Goal: Transaction & Acquisition: Purchase product/service

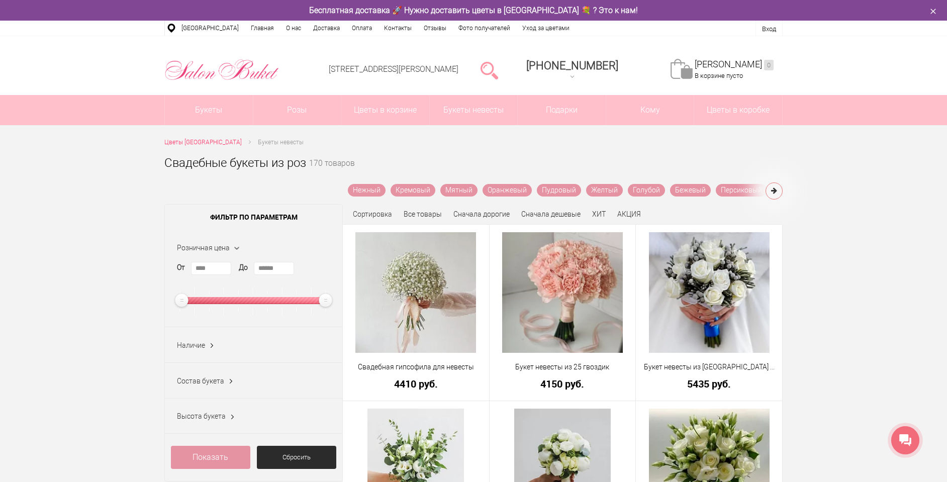
click at [777, 188] on icon at bounding box center [774, 190] width 6 height 7
click at [726, 191] on link "Белые" at bounding box center [736, 190] width 31 height 13
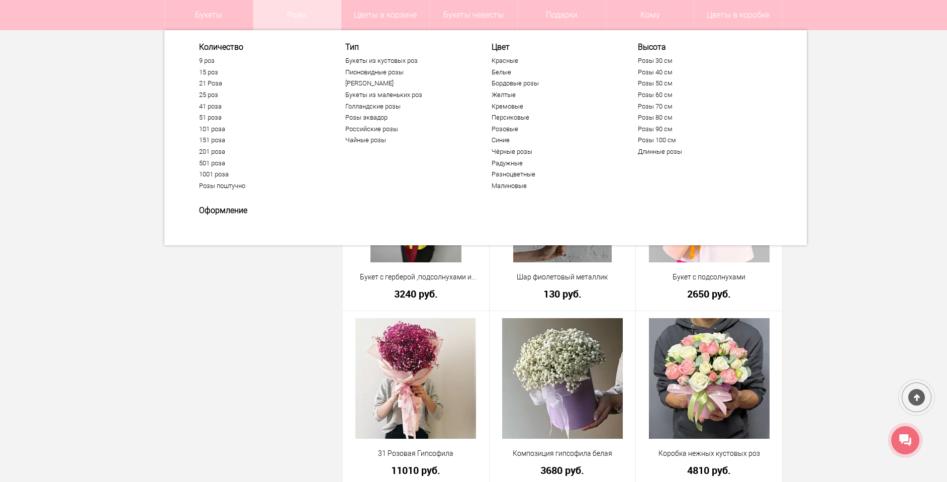
scroll to position [1207, 0]
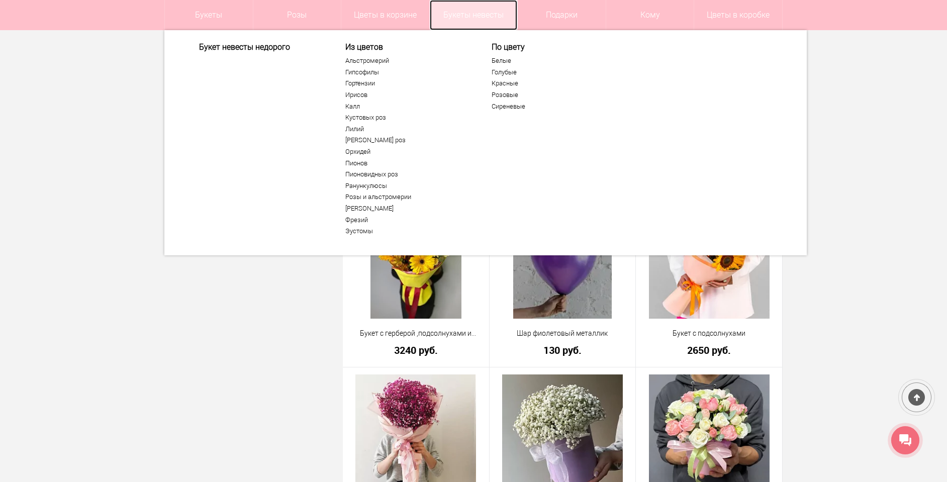
click at [469, 14] on link "Букеты невесты" at bounding box center [474, 15] width 88 height 30
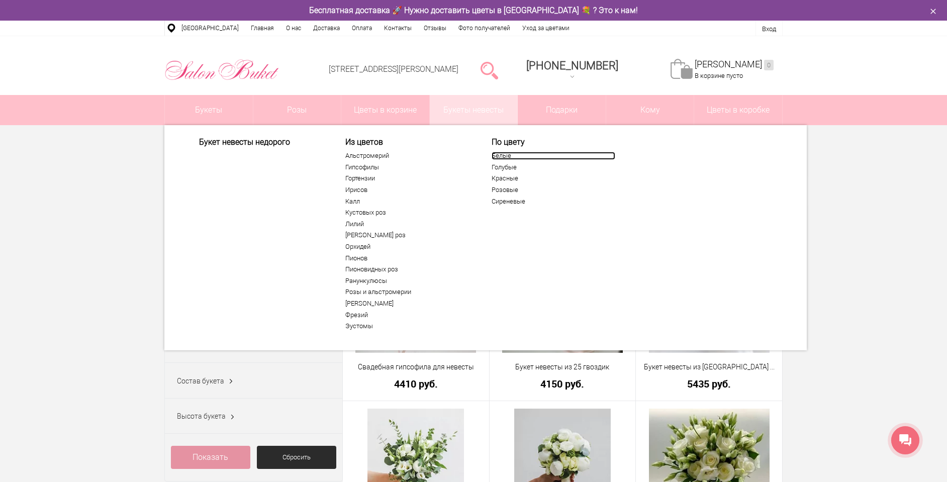
click at [507, 159] on link "Белые" at bounding box center [554, 156] width 124 height 8
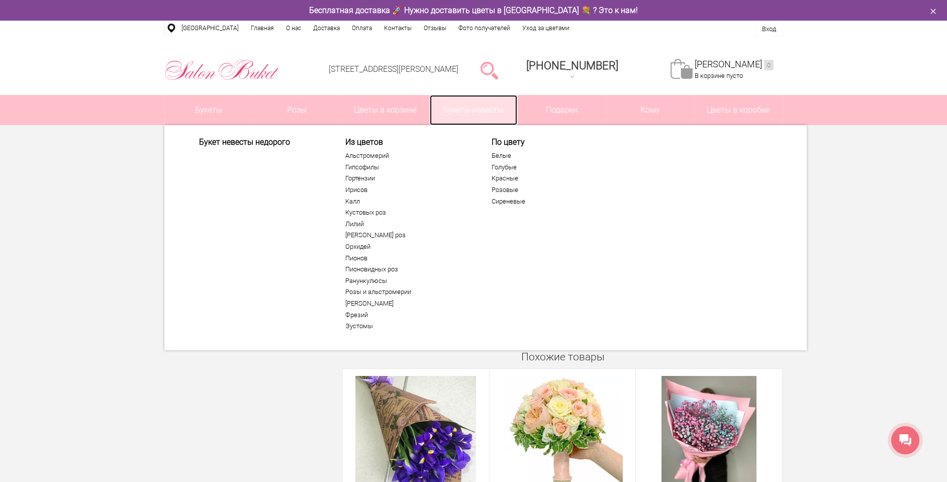
click at [484, 108] on link "Букеты невесты" at bounding box center [474, 110] width 88 height 30
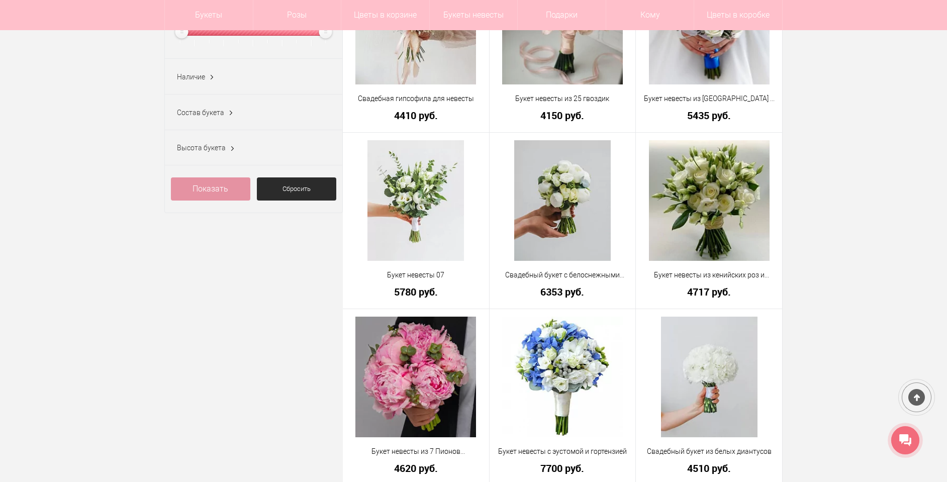
scroll to position [251, 0]
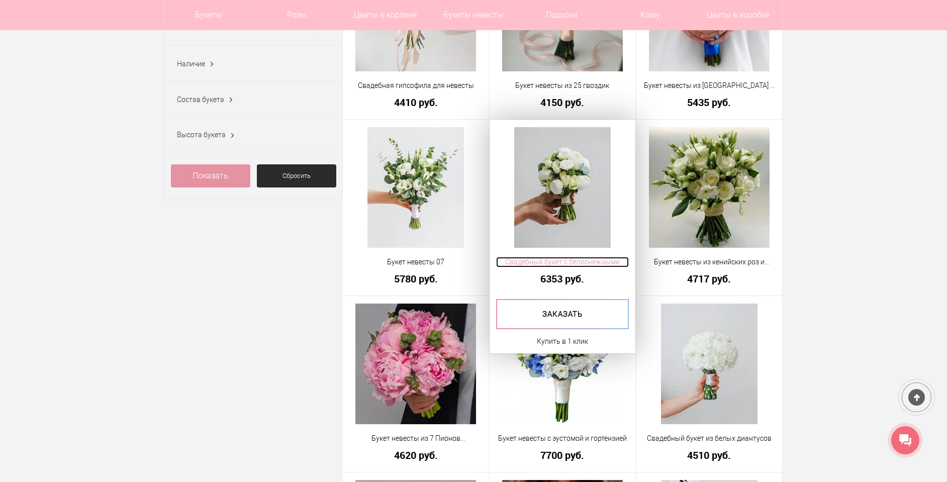
click at [606, 263] on span "Свадебный букет с белоснежными пионами" at bounding box center [562, 262] width 133 height 11
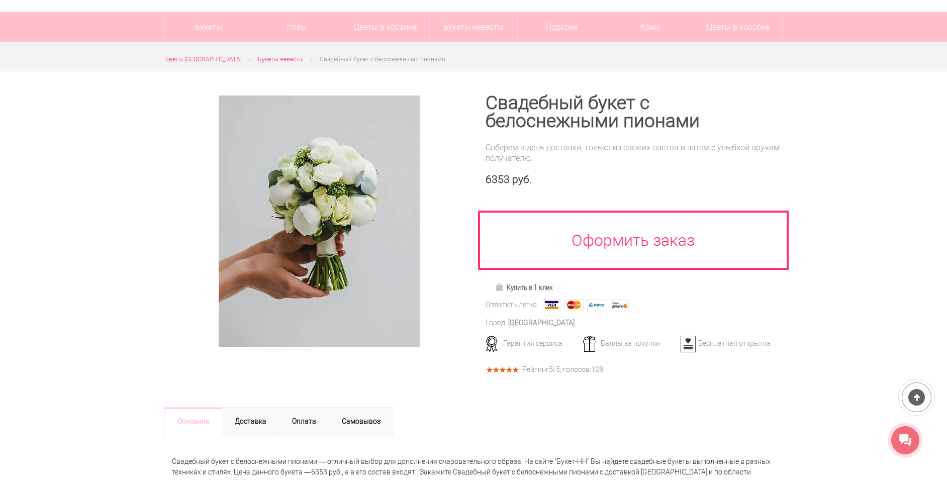
scroll to position [101, 0]
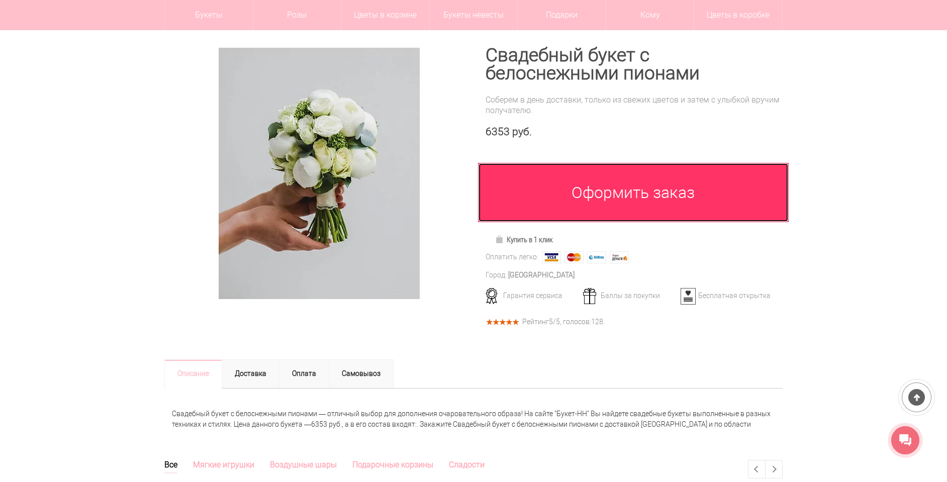
click at [623, 192] on link "Оформить заказ" at bounding box center [633, 192] width 311 height 59
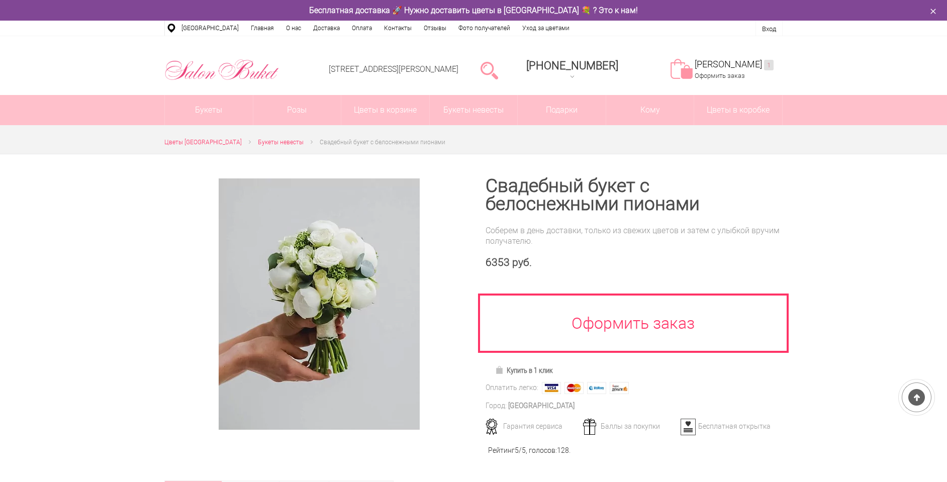
scroll to position [131, 0]
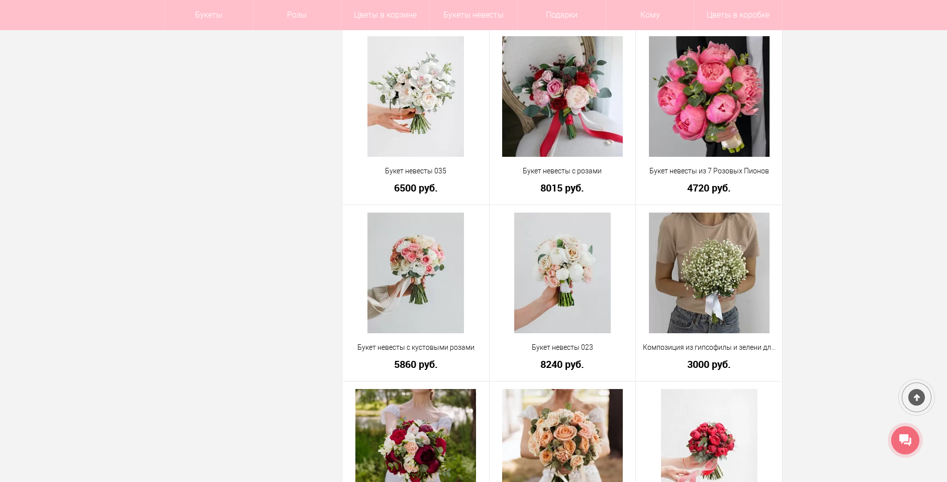
scroll to position [885, 0]
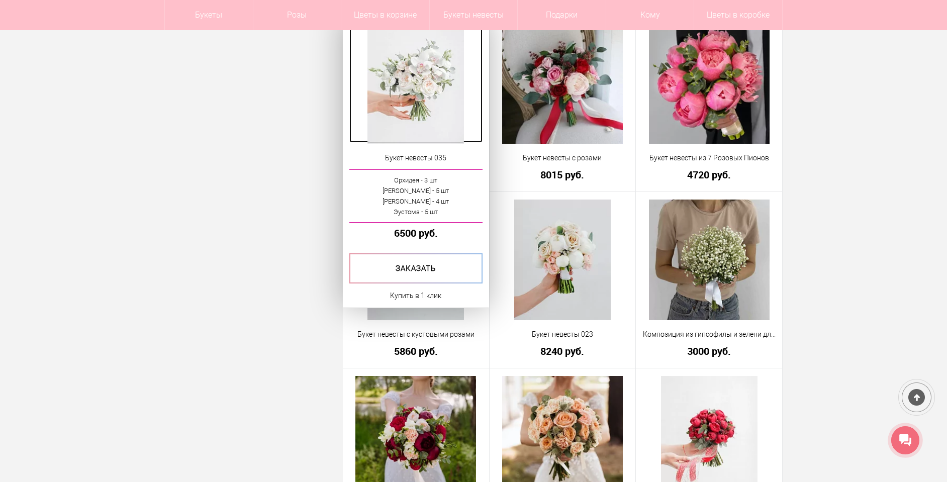
click at [415, 109] on img at bounding box center [416, 83] width 97 height 121
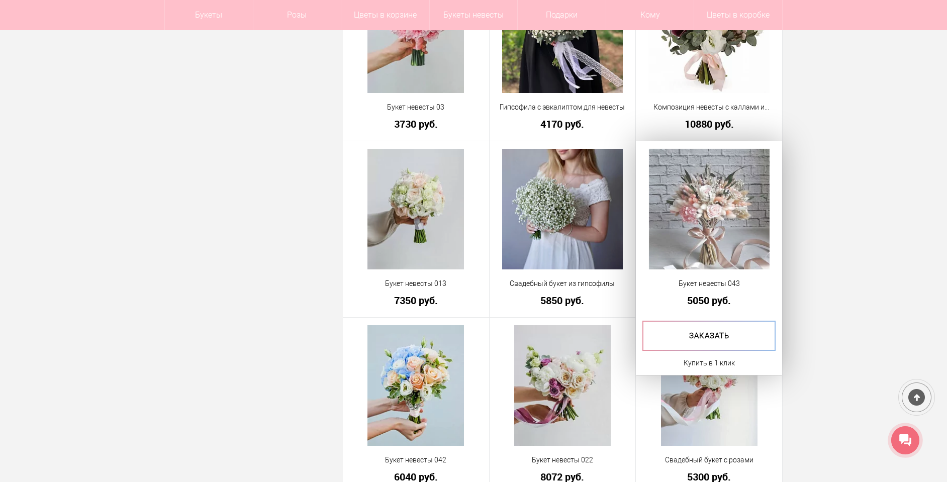
scroll to position [2575, 0]
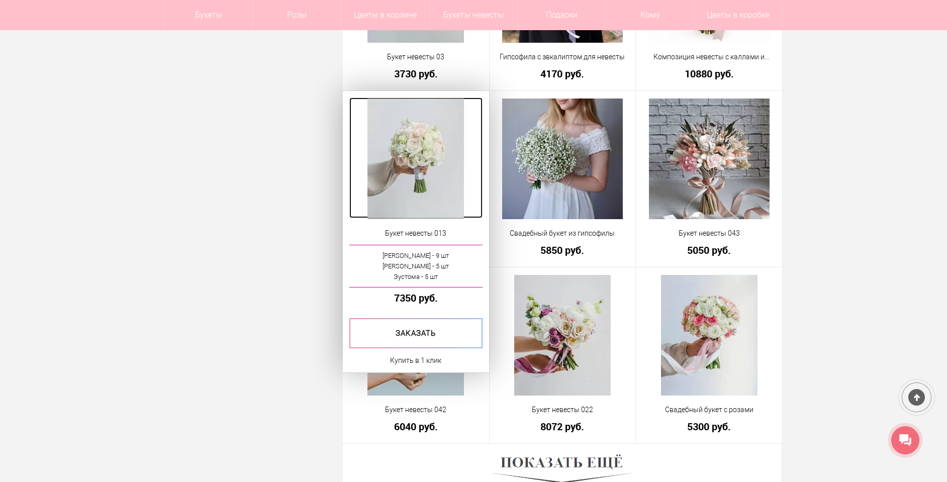
click at [420, 181] on img at bounding box center [416, 159] width 97 height 121
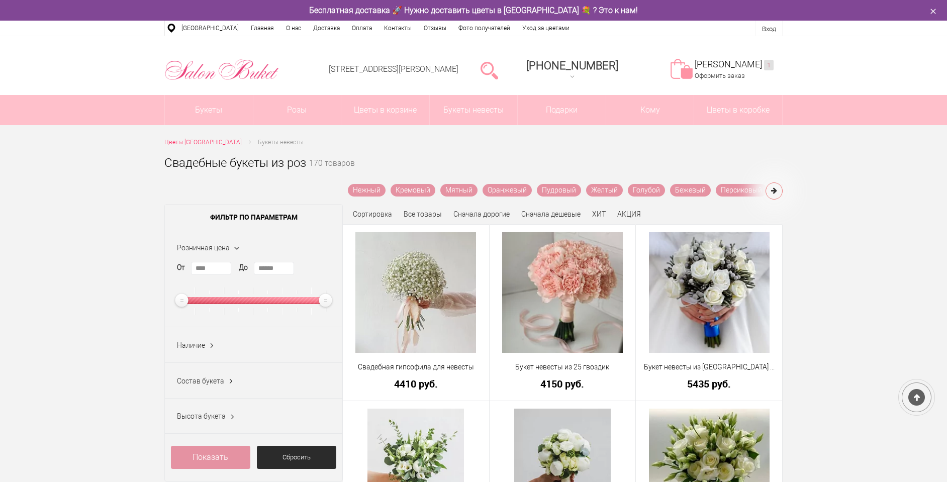
scroll to position [2605, 0]
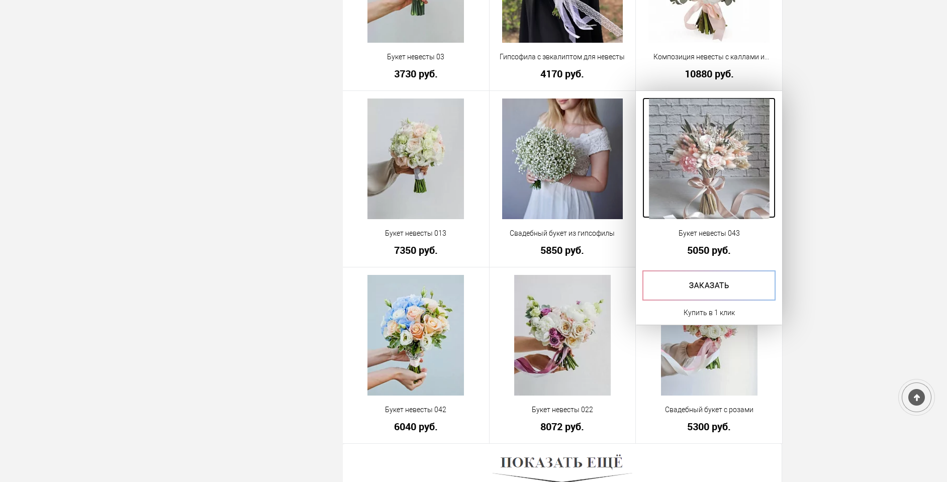
click at [722, 151] on img at bounding box center [709, 159] width 121 height 121
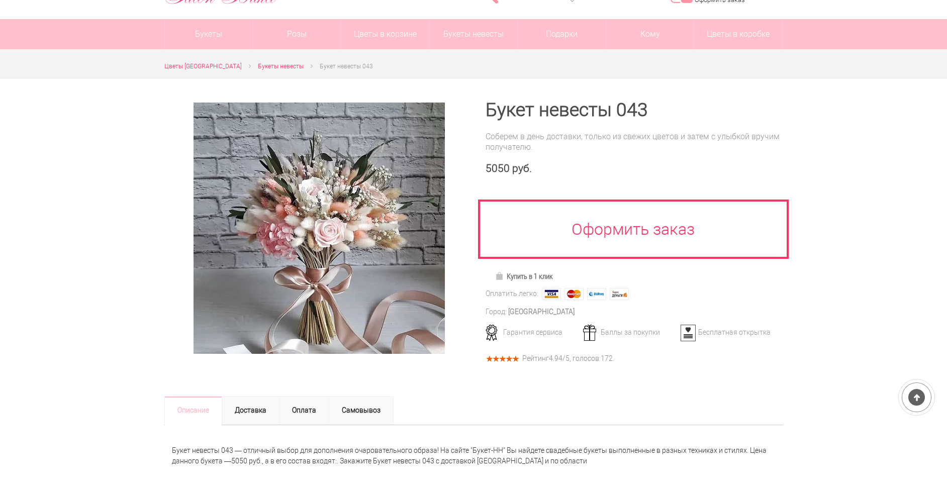
scroll to position [101, 0]
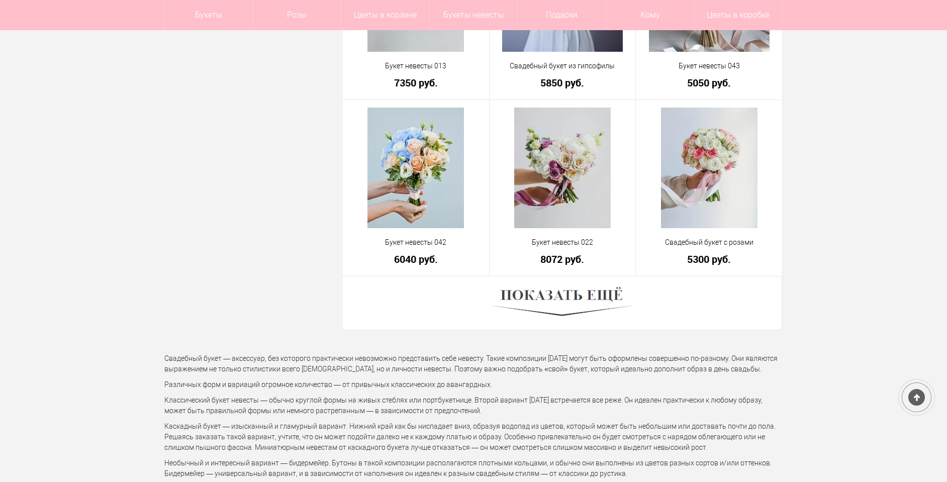
scroll to position [2756, 0]
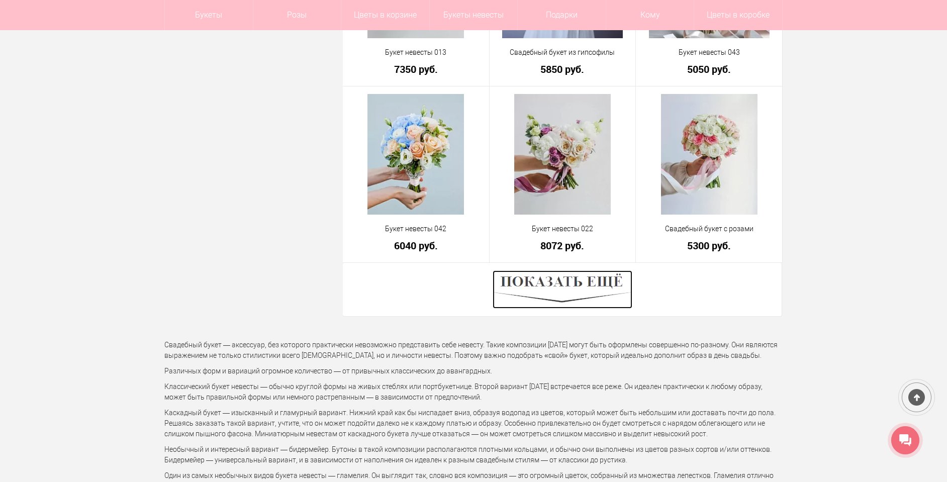
click at [604, 278] on img at bounding box center [563, 290] width 140 height 38
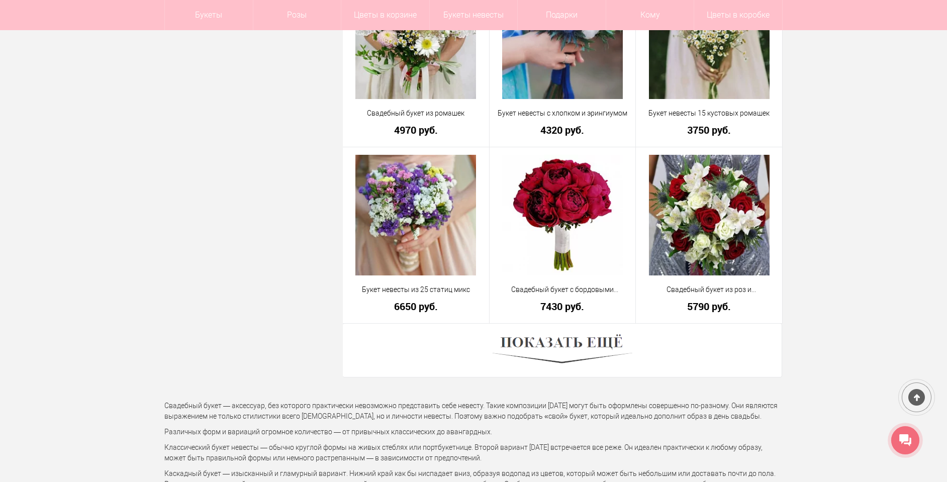
scroll to position [5522, 0]
